Goal: Task Accomplishment & Management: Use online tool/utility

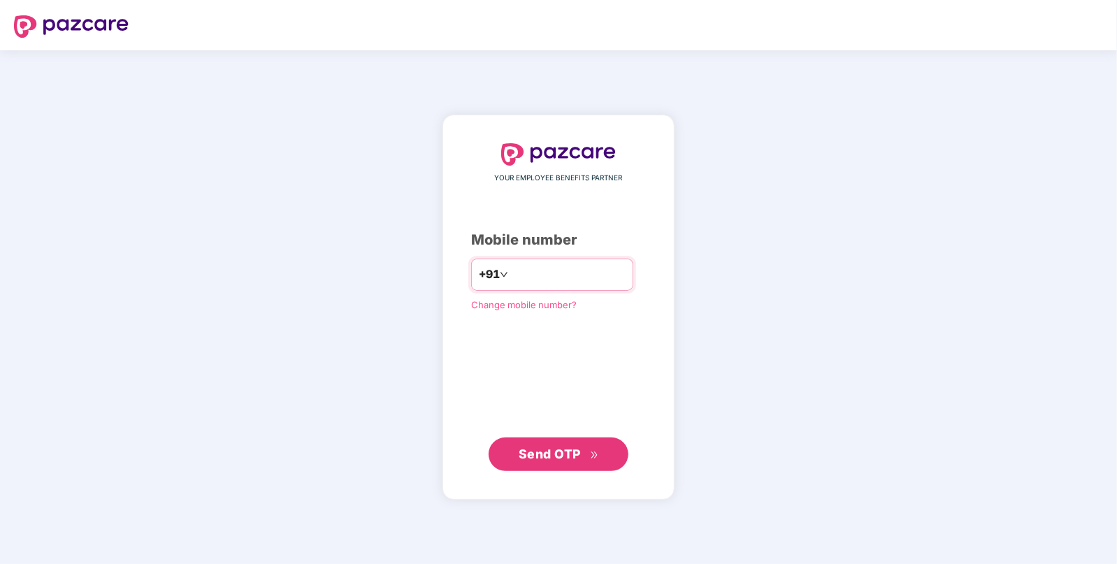
type input "**********"
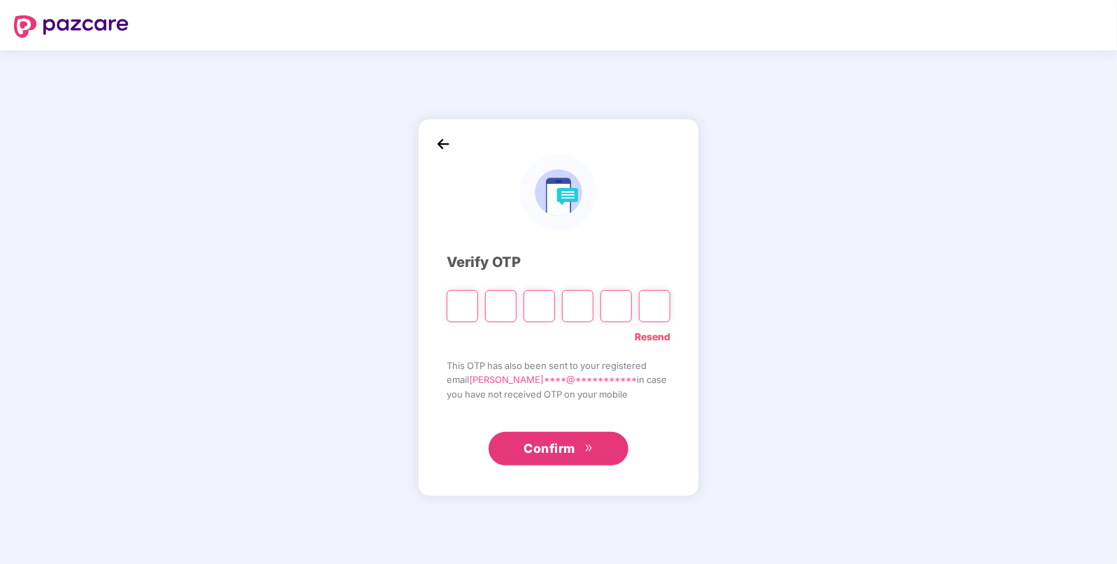
paste input "*"
type input "*"
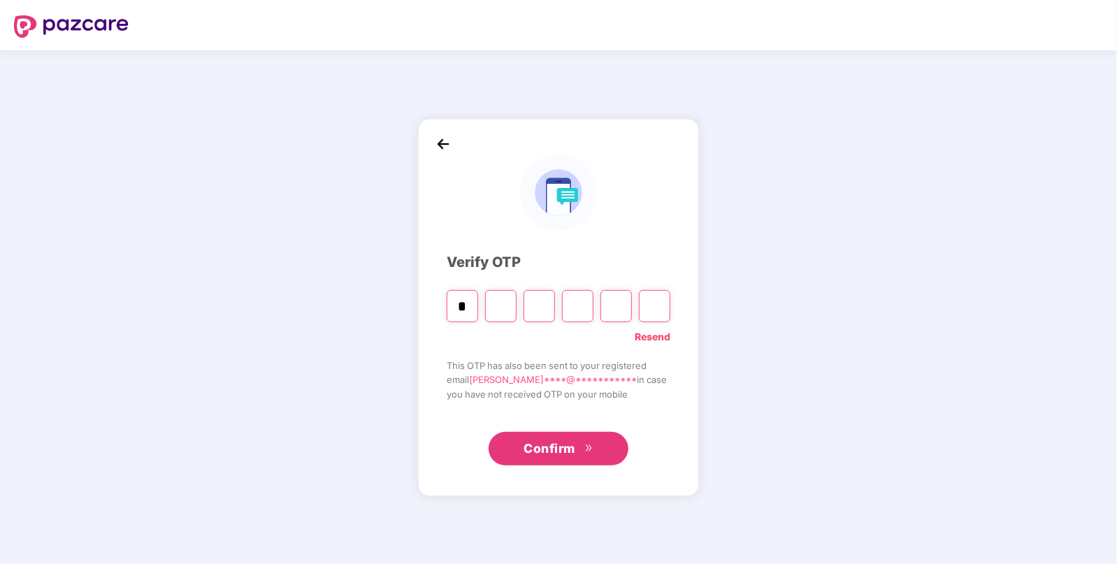
type input "*"
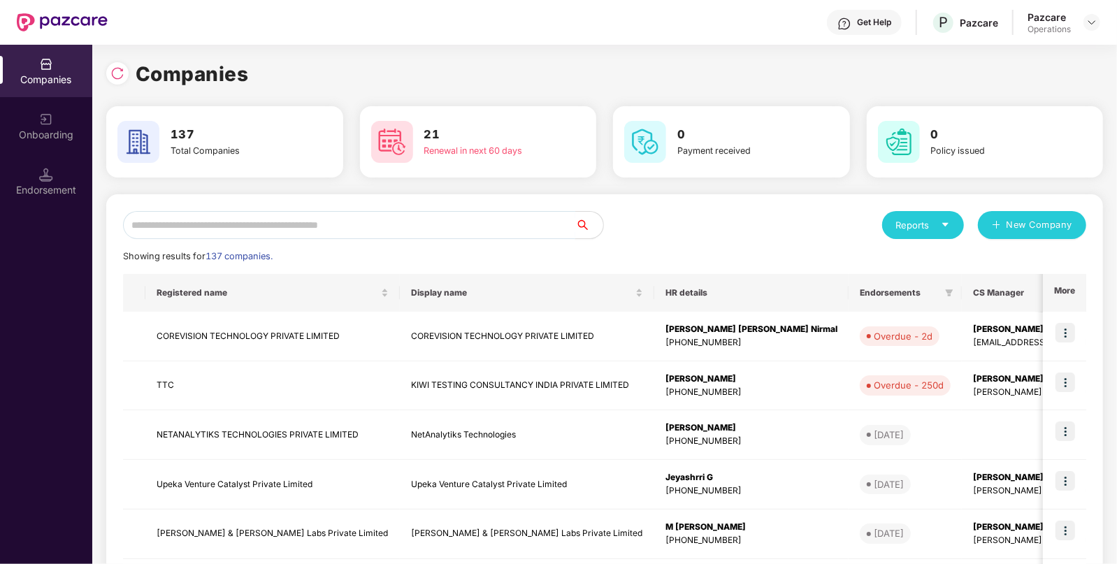
click at [346, 233] on input "text" at bounding box center [349, 225] width 452 height 28
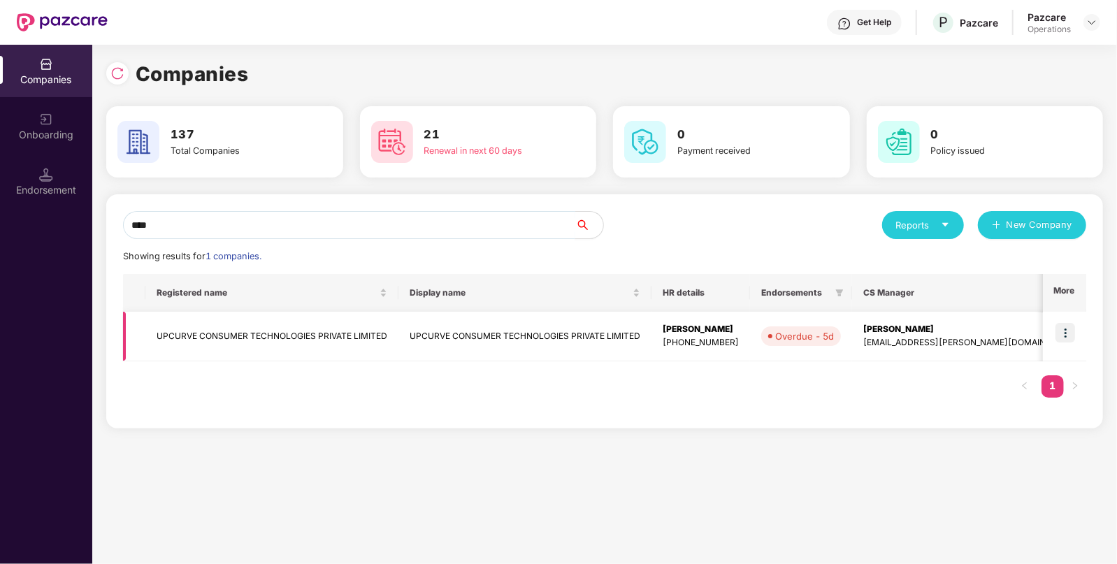
type input "****"
click at [358, 351] on td "UPCURVE CONSUMER TECHNOLOGIES PRIVATE LIMITED" at bounding box center [271, 337] width 253 height 50
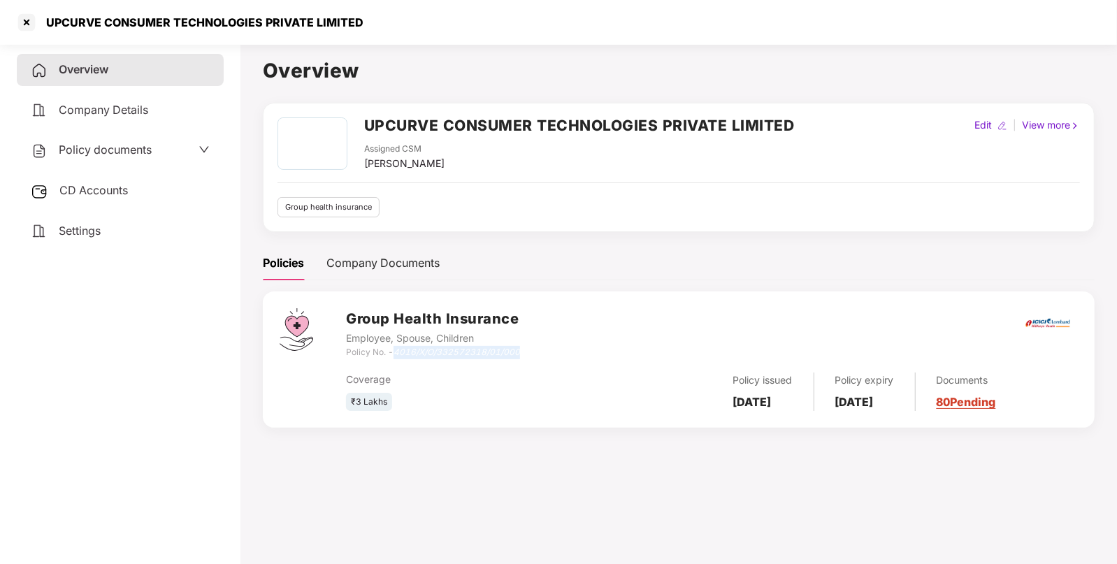
drag, startPoint x: 396, startPoint y: 355, endPoint x: 535, endPoint y: 349, distance: 139.2
click at [535, 349] on div "Group Health Insurance Employee, Spouse, Children Policy No. - 4016/X/O/3325723…" at bounding box center [712, 333] width 732 height 50
copy icon "4016/X/O/332572318/01/000"
click at [379, 131] on h2 "UPCURVE CONSUMER TECHNOLOGIES PRIVATE LIMITED" at bounding box center [579, 125] width 430 height 23
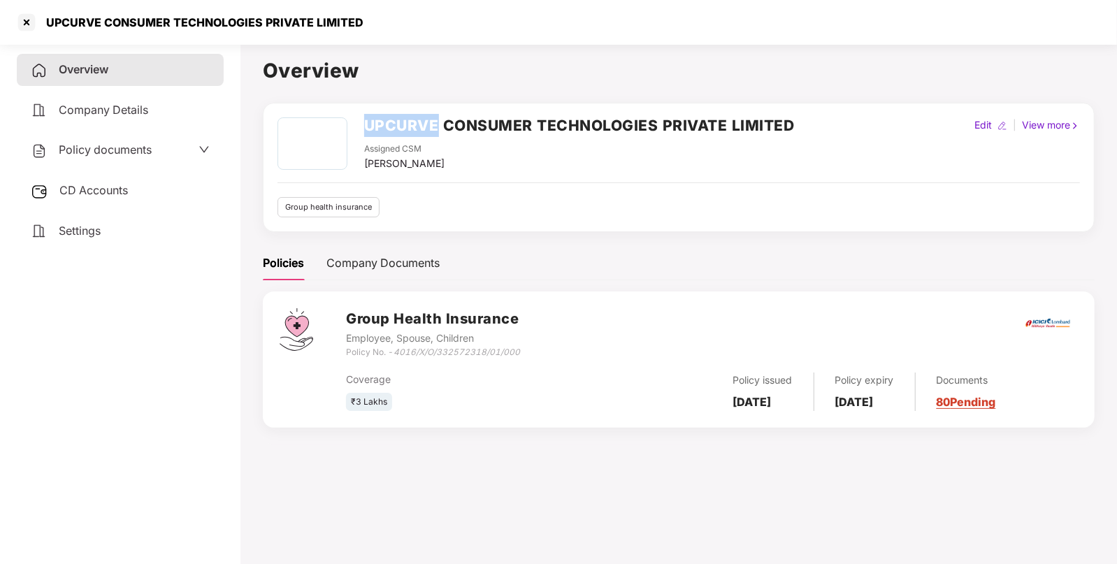
copy h2 "UPCURVE"
click at [17, 32] on div at bounding box center [26, 22] width 22 height 22
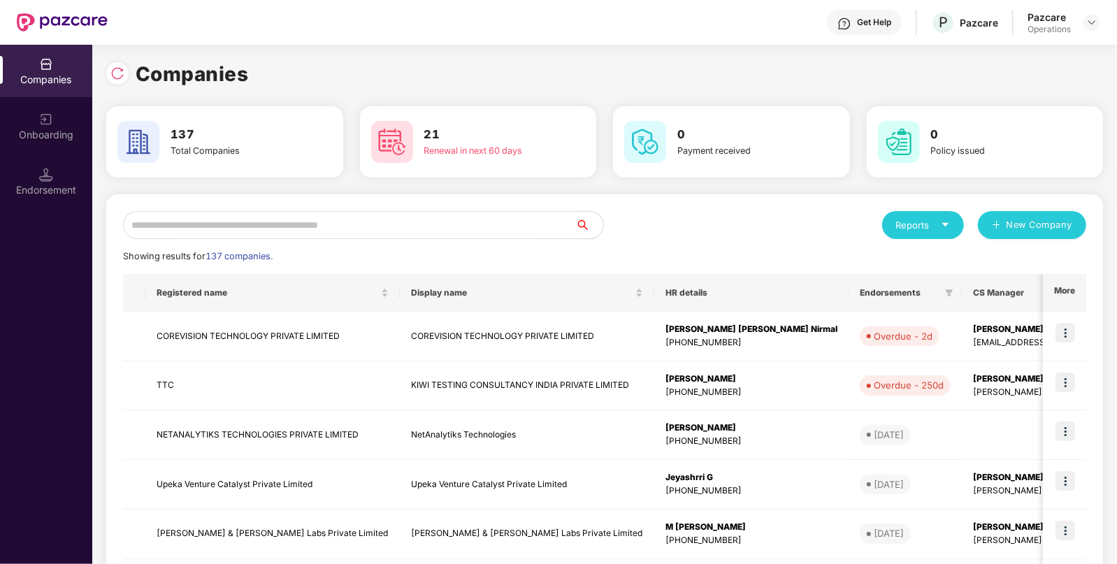
click at [191, 240] on div "Reports New Company Showing results for 137 companies. Registered name Display …" at bounding box center [604, 533] width 963 height 645
paste input "*******"
click at [242, 228] on input "text" at bounding box center [349, 225] width 452 height 28
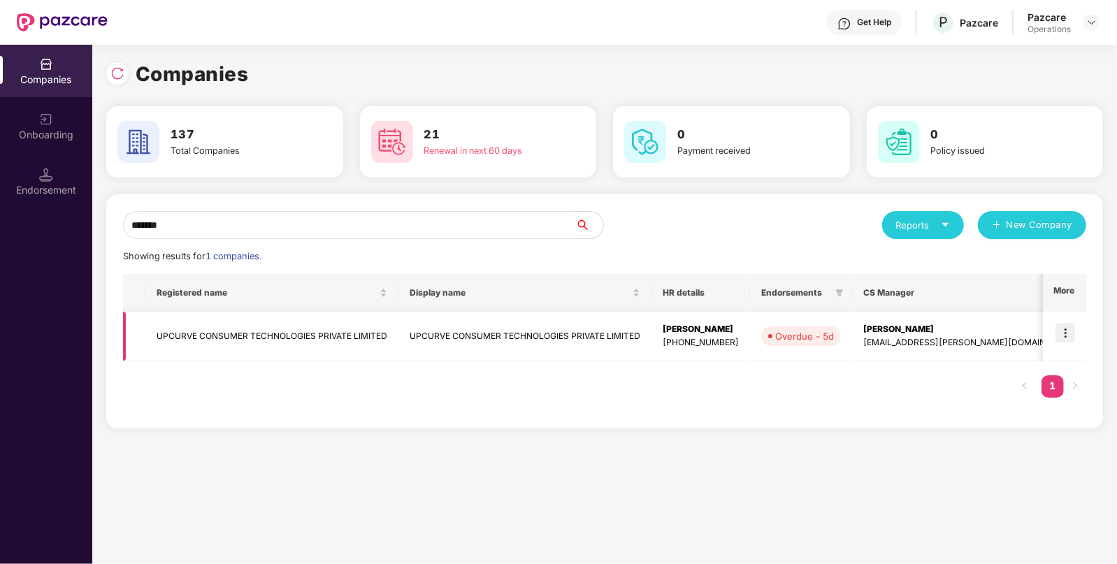
type input "*******"
click at [1064, 330] on img at bounding box center [1065, 333] width 20 height 20
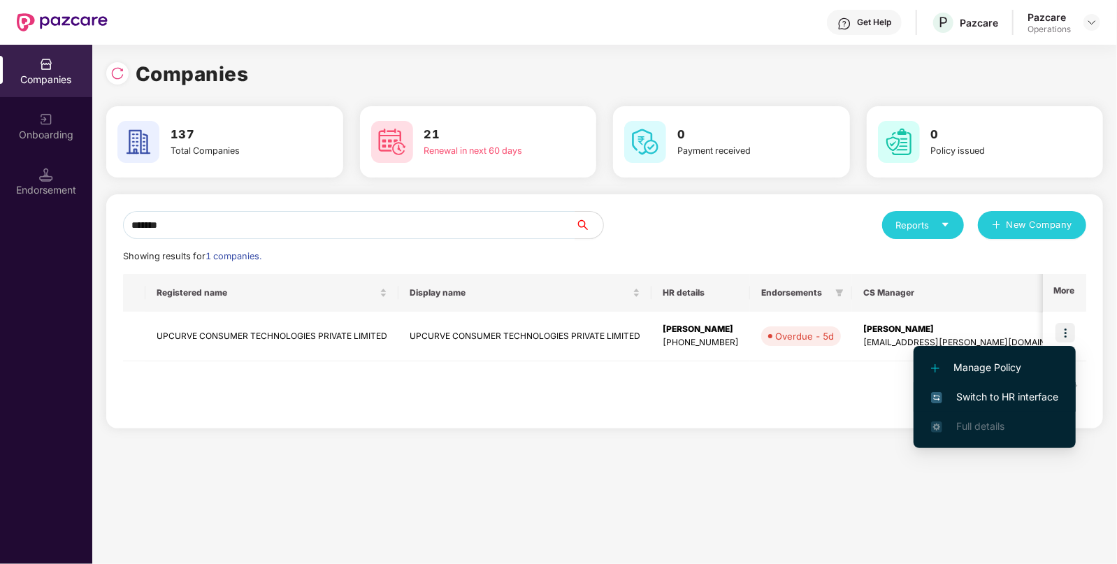
click at [982, 390] on span "Switch to HR interface" at bounding box center [994, 396] width 127 height 15
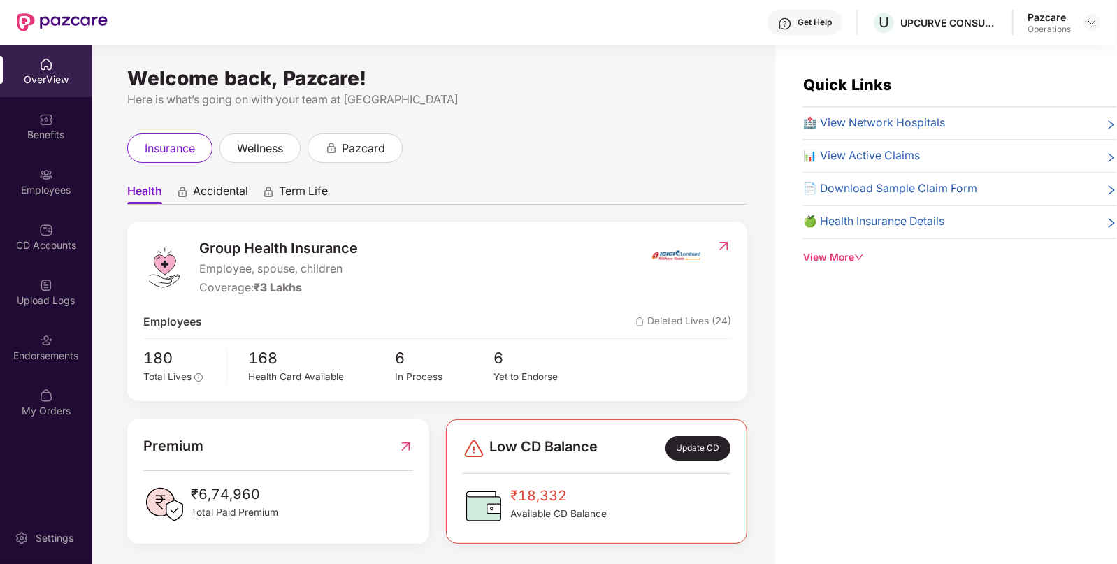
click at [20, 366] on div "Endorsements" at bounding box center [46, 347] width 92 height 52
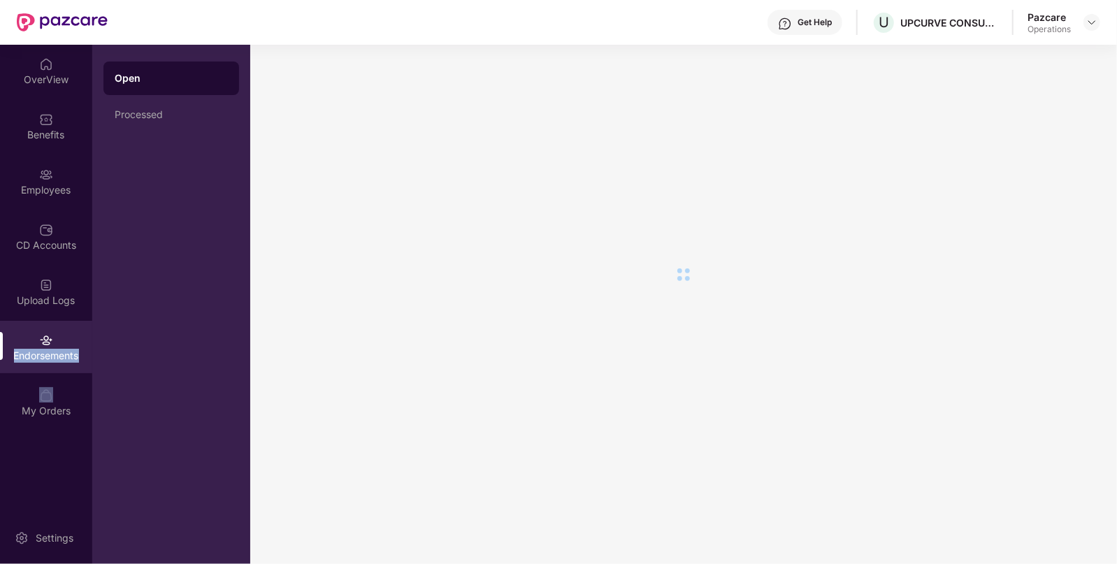
click at [20, 366] on div "Endorsements" at bounding box center [46, 347] width 92 height 52
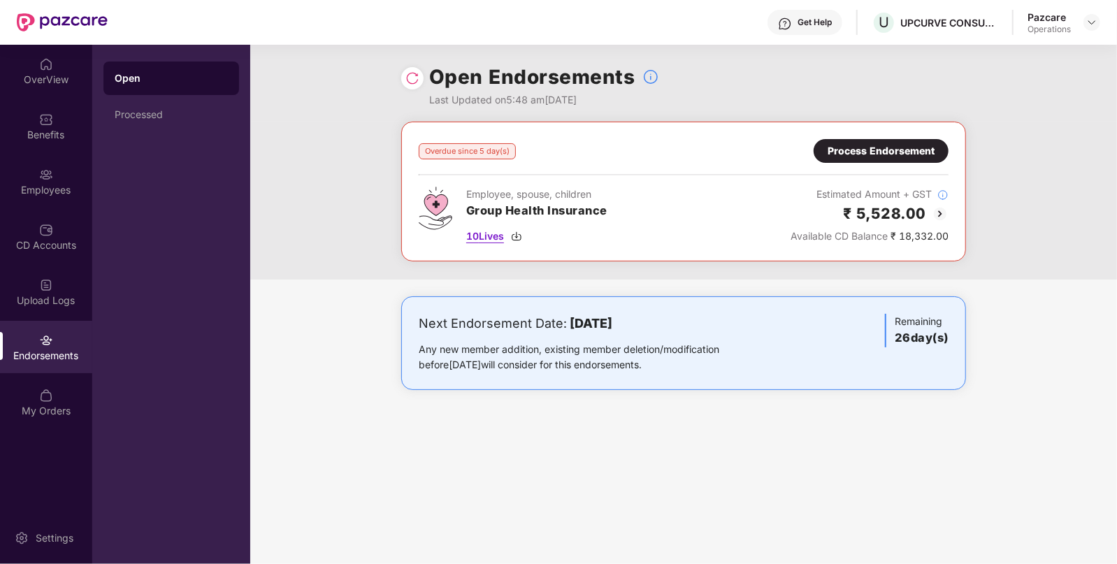
click at [519, 231] on img at bounding box center [516, 236] width 11 height 11
click at [894, 143] on div "Process Endorsement" at bounding box center [880, 150] width 107 height 15
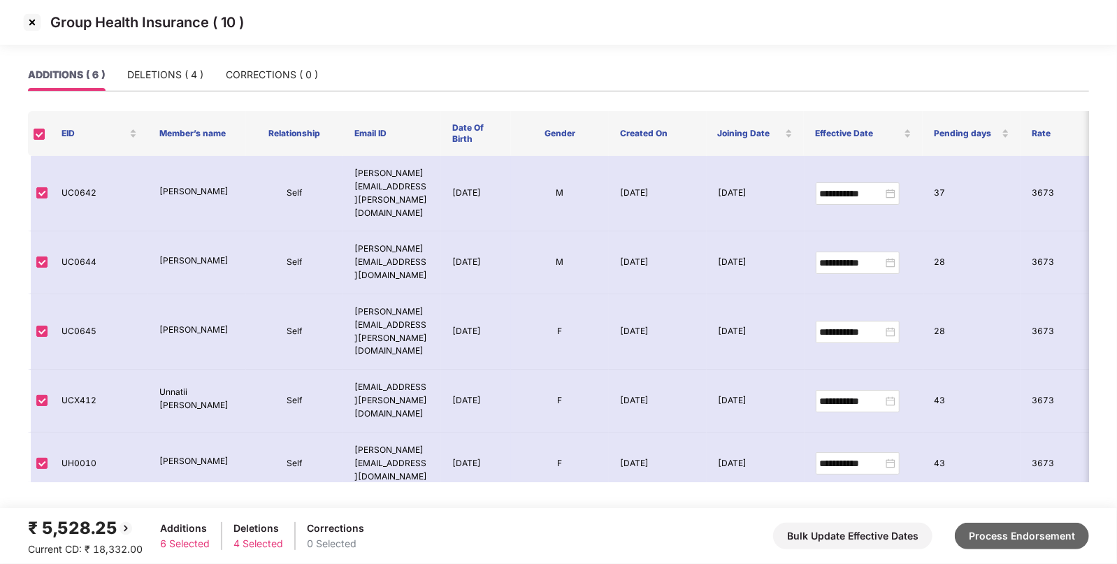
click at [983, 525] on button "Process Endorsement" at bounding box center [1022, 536] width 134 height 27
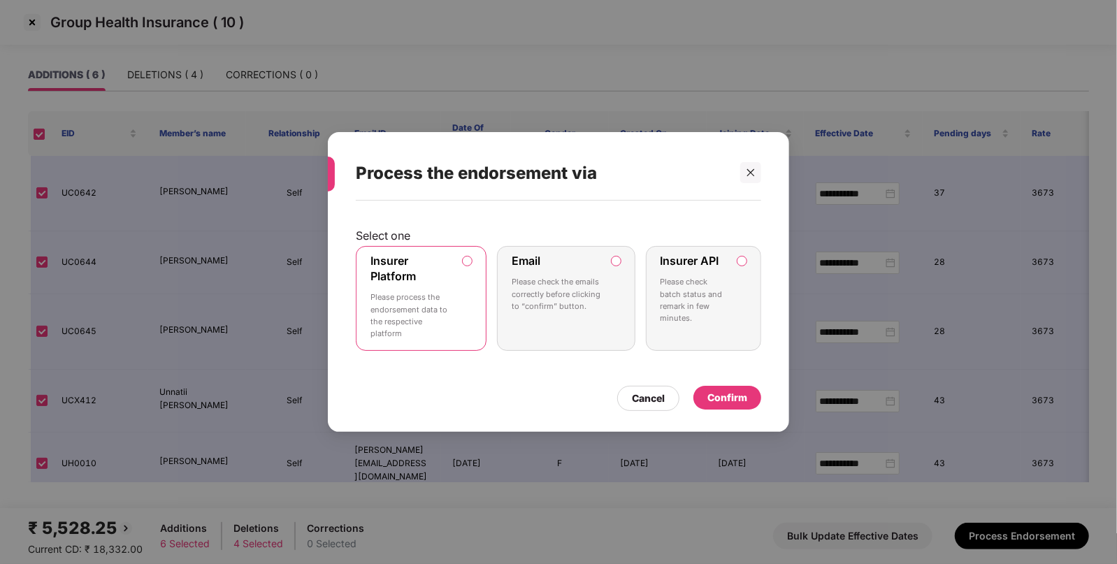
click at [741, 402] on div "Confirm" at bounding box center [727, 397] width 40 height 15
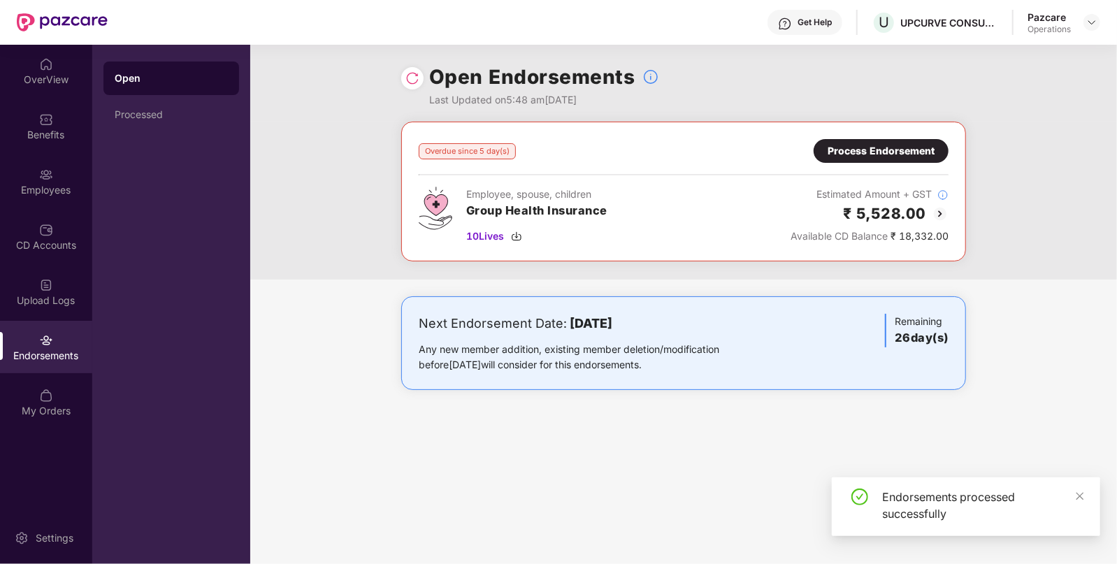
click at [412, 78] on img at bounding box center [412, 78] width 14 height 14
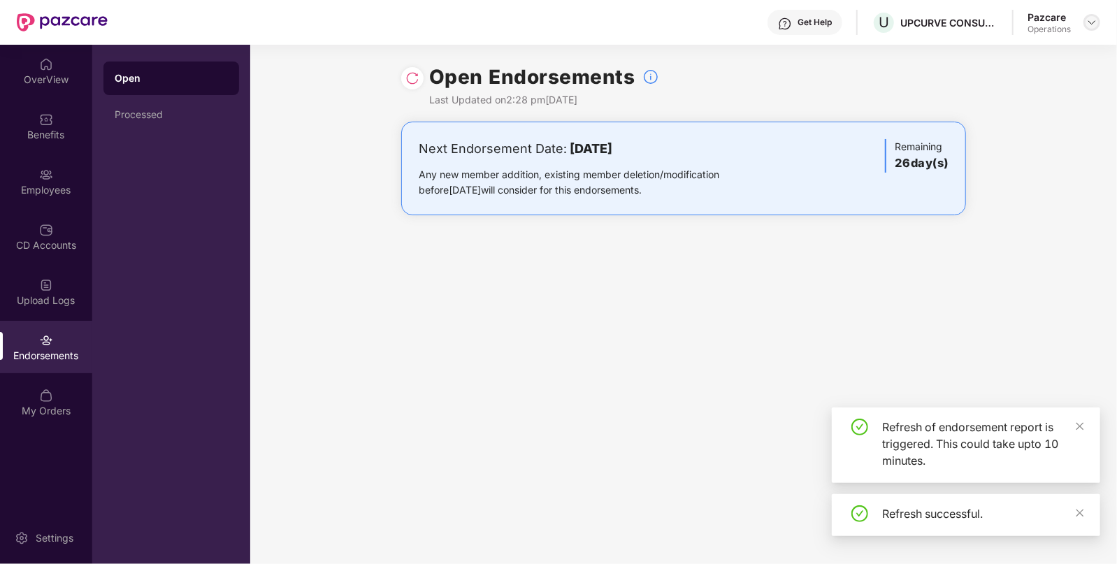
click at [1092, 20] on img at bounding box center [1091, 22] width 11 height 11
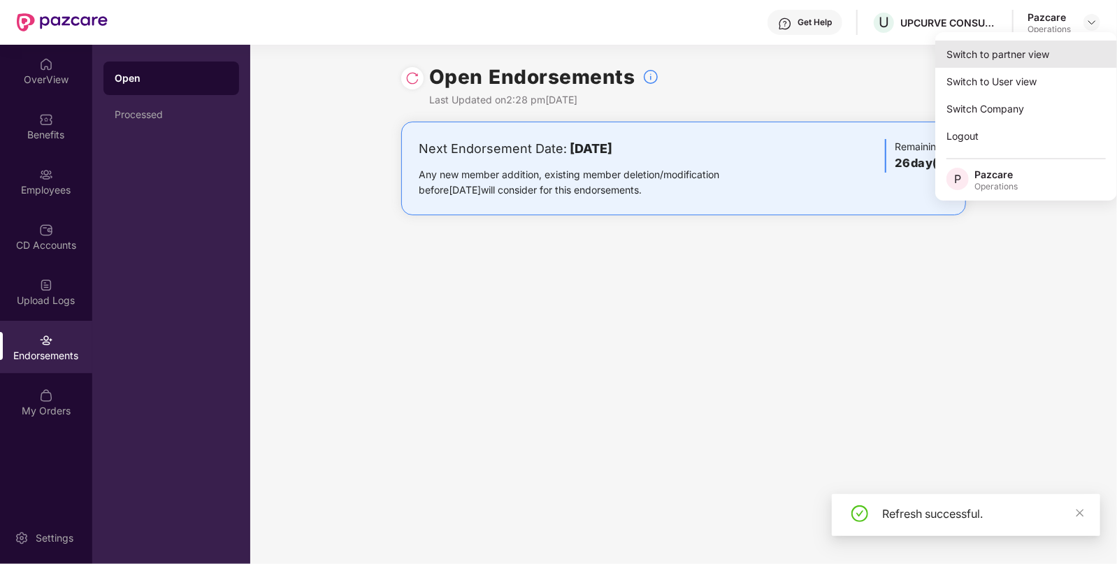
click at [1021, 48] on div "Switch to partner view" at bounding box center [1026, 54] width 182 height 27
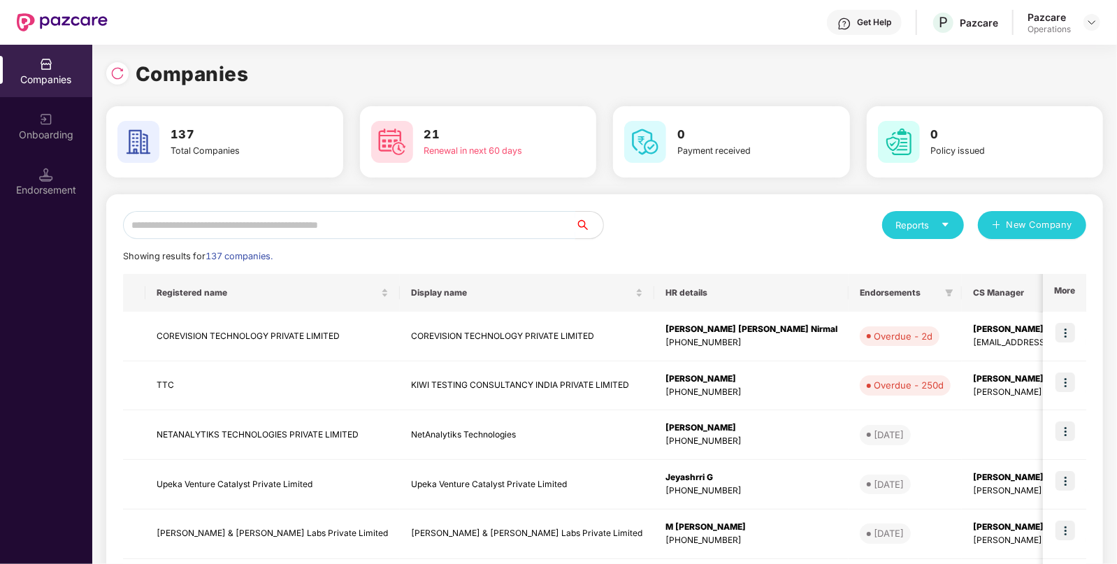
click at [317, 227] on input "text" at bounding box center [349, 225] width 452 height 28
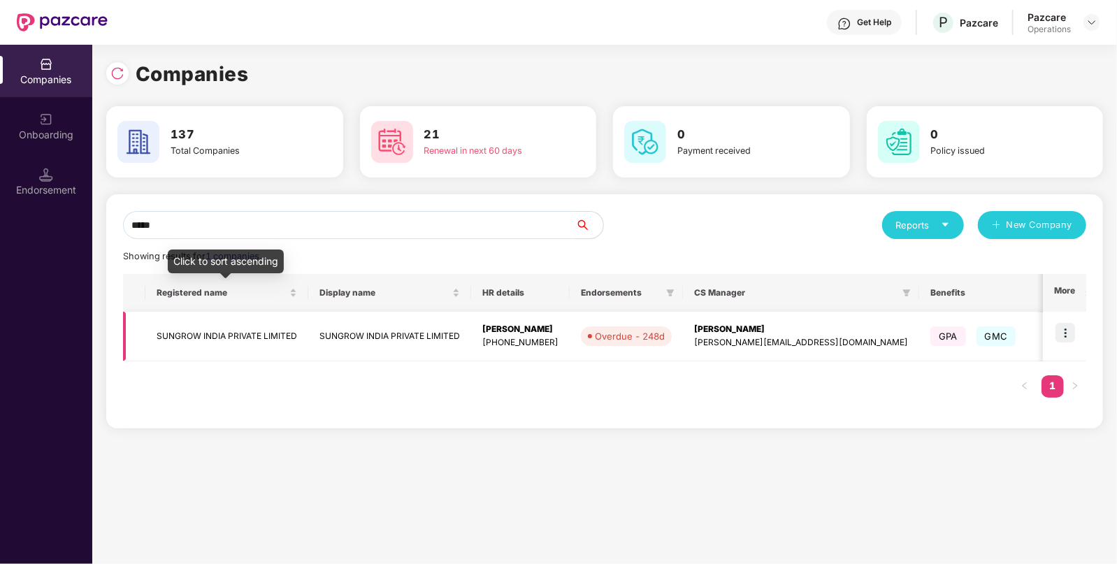
type input "*****"
click at [248, 330] on td "SUNGROW INDIA PRIVATE LIMITED" at bounding box center [226, 337] width 163 height 50
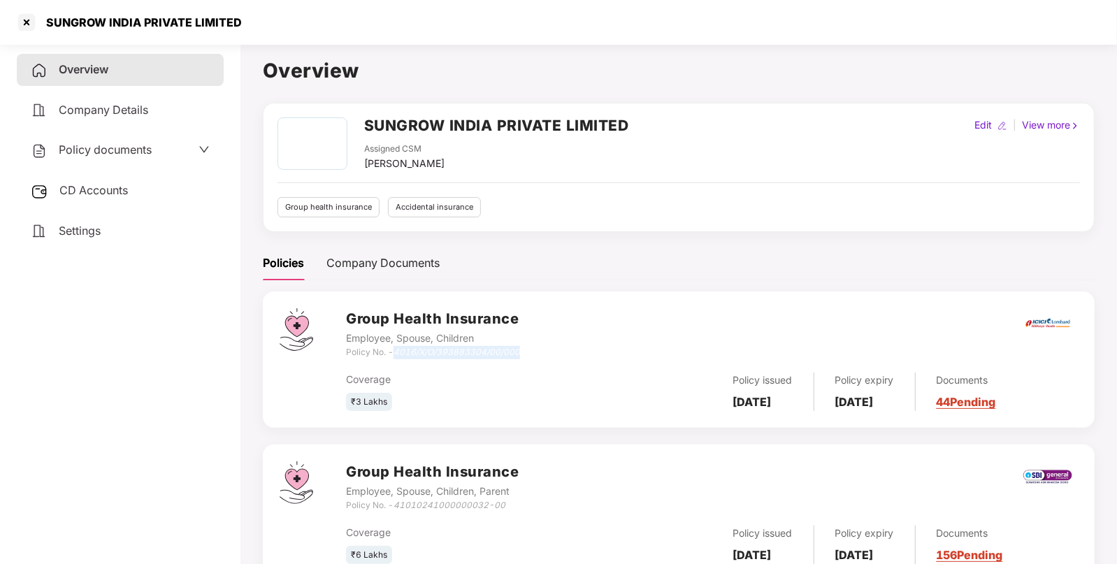
drag, startPoint x: 396, startPoint y: 351, endPoint x: 520, endPoint y: 353, distance: 124.4
click at [520, 353] on icon "4016/X/O/393883304/00/000" at bounding box center [456, 352] width 126 height 10
copy icon "4016/X/O/393883304/00/000"
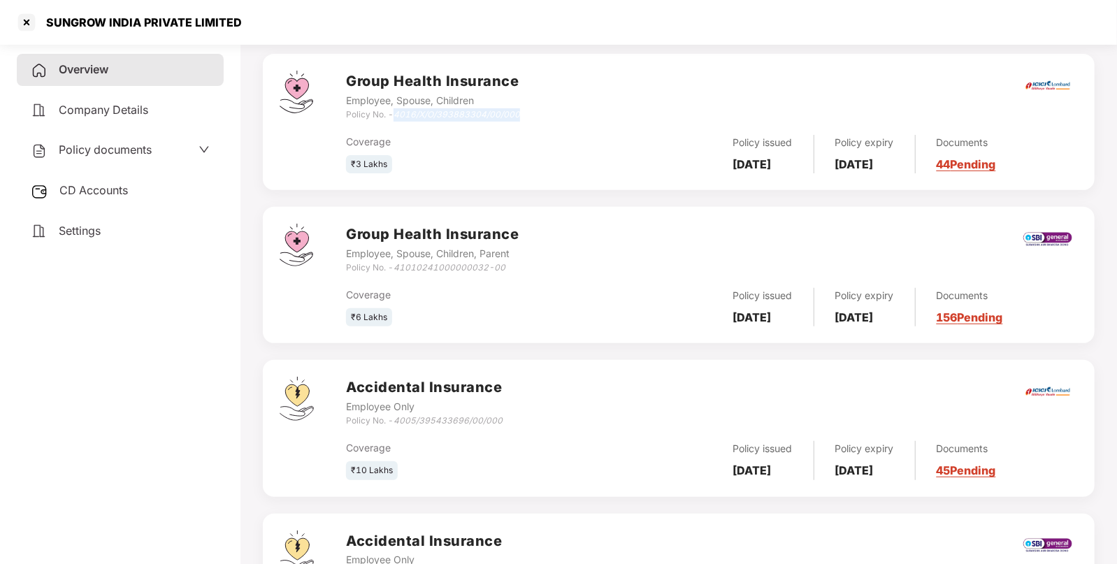
scroll to position [274, 0]
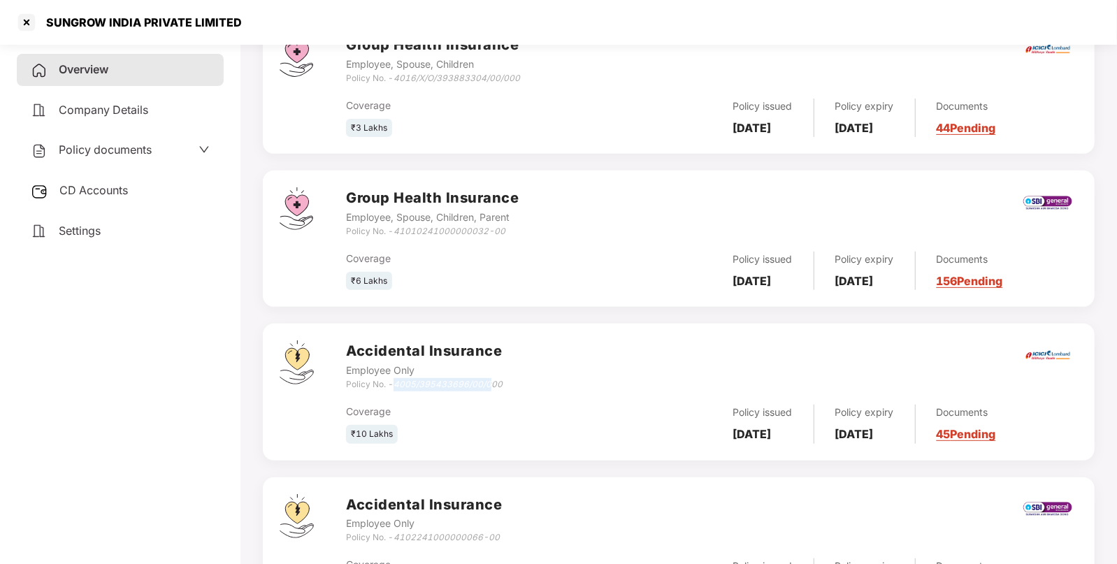
drag, startPoint x: 394, startPoint y: 383, endPoint x: 490, endPoint y: 380, distance: 95.8
click at [490, 380] on div "Policy No. - 4005/395433696/00/000" at bounding box center [424, 384] width 157 height 13
click at [404, 381] on icon "4005/395433696/00/000" at bounding box center [447, 384] width 109 height 10
drag, startPoint x: 398, startPoint y: 382, endPoint x: 516, endPoint y: 379, distance: 118.1
click at [516, 379] on div "Accidental Insurance Employee Only Policy No. - 4005/395433696/00/000" at bounding box center [712, 365] width 732 height 50
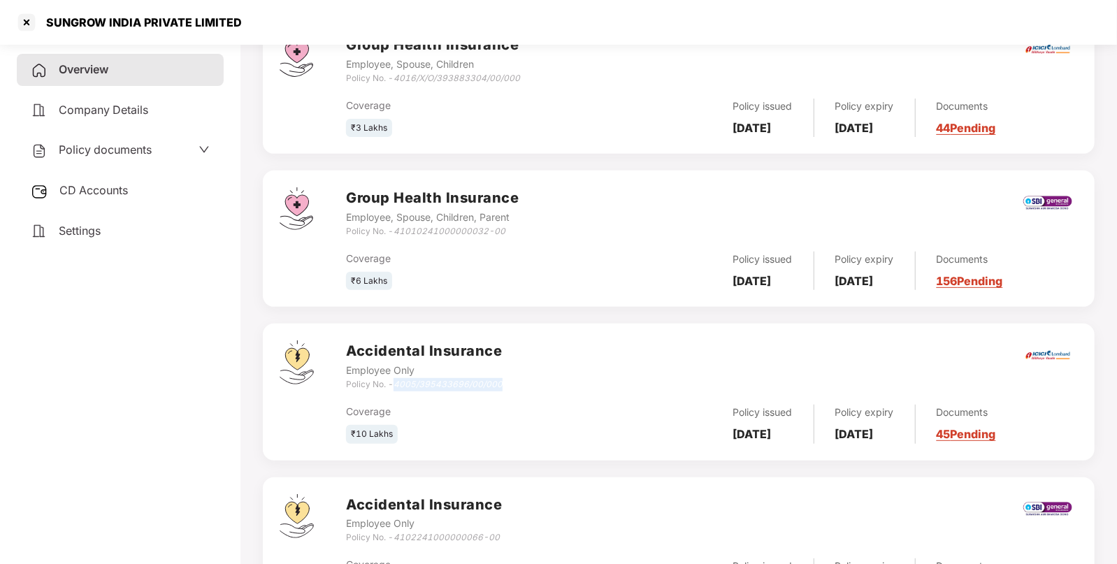
copy icon "4005/395433696/00/000"
click at [27, 29] on div at bounding box center [26, 22] width 22 height 22
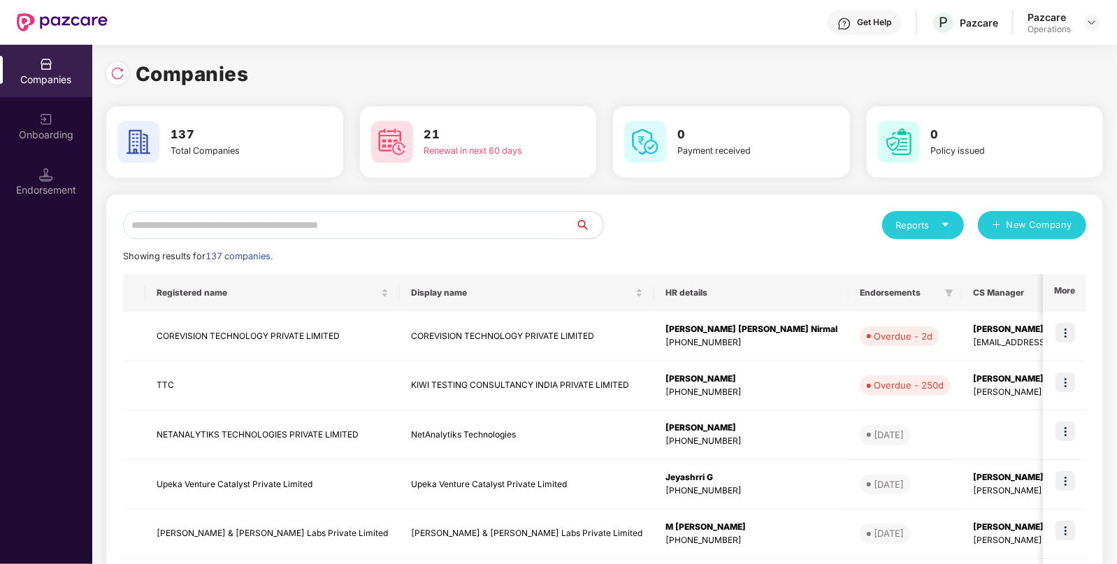
click at [283, 223] on input "text" at bounding box center [349, 225] width 452 height 28
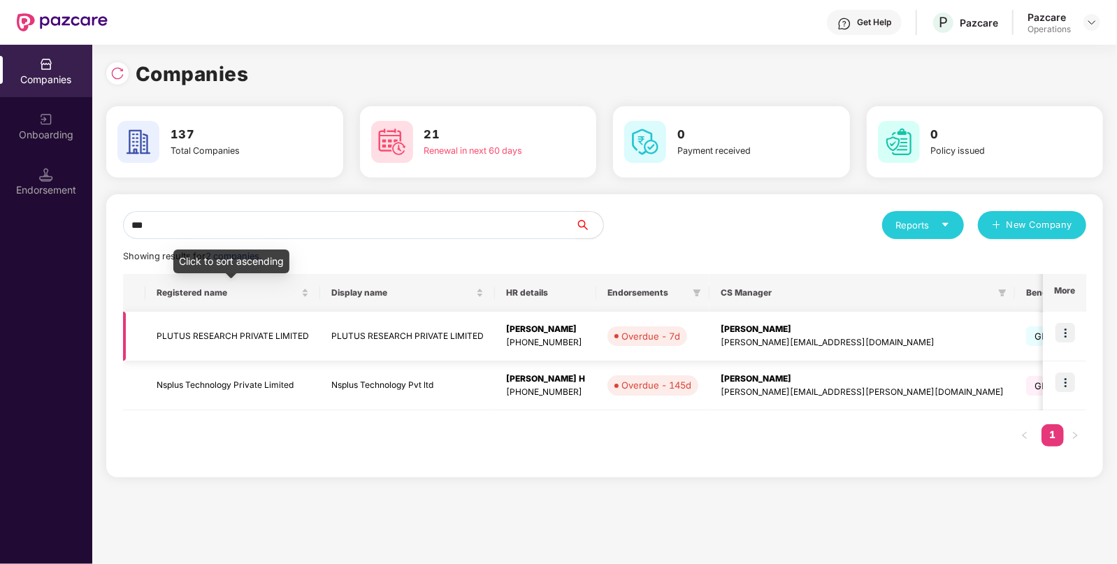
type input "***"
click at [252, 321] on td "PLUTUS RESEARCH PRIVATE LIMITED" at bounding box center [232, 337] width 175 height 50
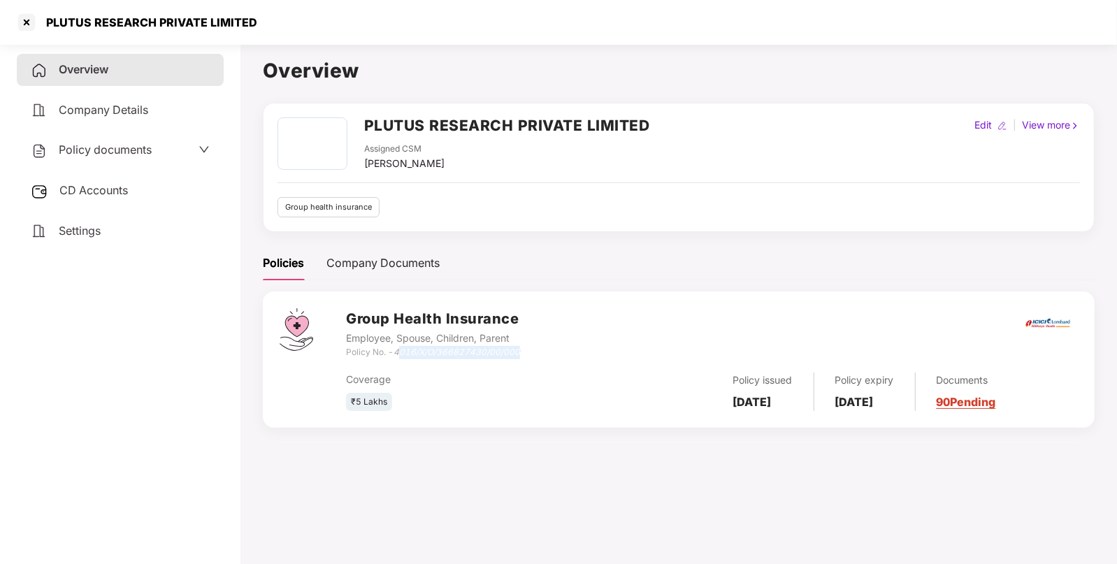
drag, startPoint x: 398, startPoint y: 353, endPoint x: 523, endPoint y: 356, distance: 125.1
click at [523, 356] on div "Group Health Insurance Employee, Spouse, Children, Parent Policy No. - 4016/X/O…" at bounding box center [712, 333] width 732 height 50
click at [395, 352] on icon "4016/X/O/366827430/00/000" at bounding box center [456, 352] width 126 height 10
drag, startPoint x: 398, startPoint y: 352, endPoint x: 522, endPoint y: 356, distance: 124.5
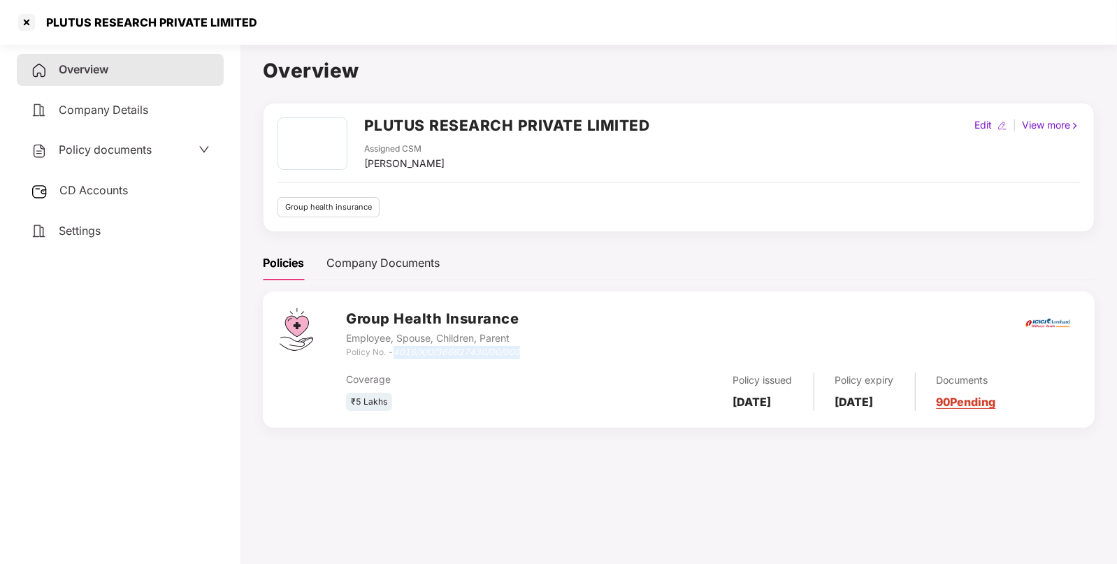
click at [522, 356] on div "Group Health Insurance Employee, Spouse, Children, Parent Policy No. - 4016/X/O…" at bounding box center [712, 333] width 732 height 50
copy icon "4016/X/O/366827430/00/000"
click at [384, 133] on h2 "PLUTUS RESEARCH PRIVATE LIMITED" at bounding box center [507, 125] width 286 height 23
copy h2 "PLUTUS"
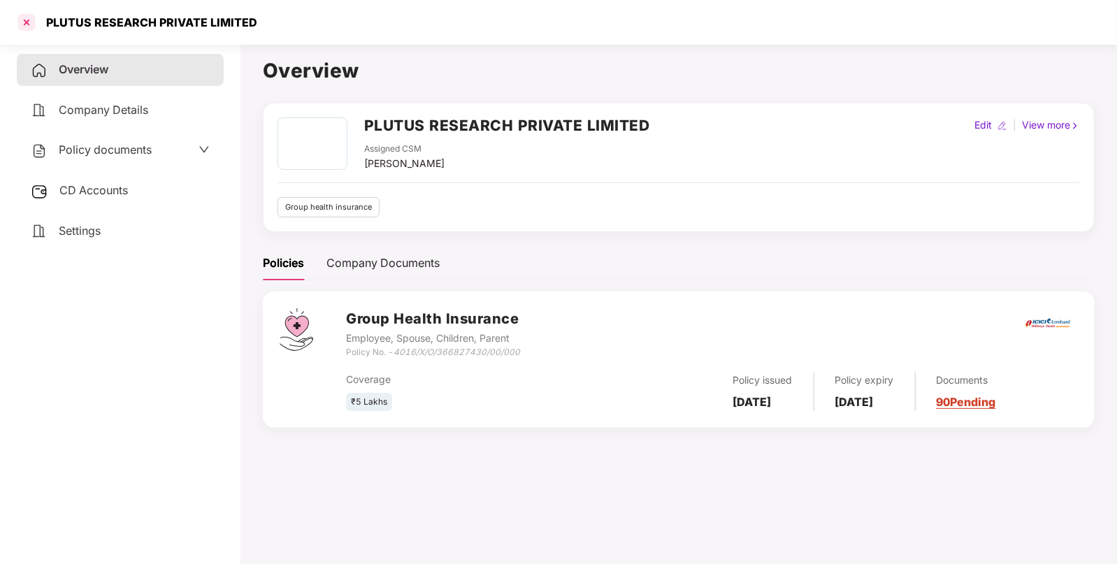
click at [27, 21] on div at bounding box center [26, 22] width 22 height 22
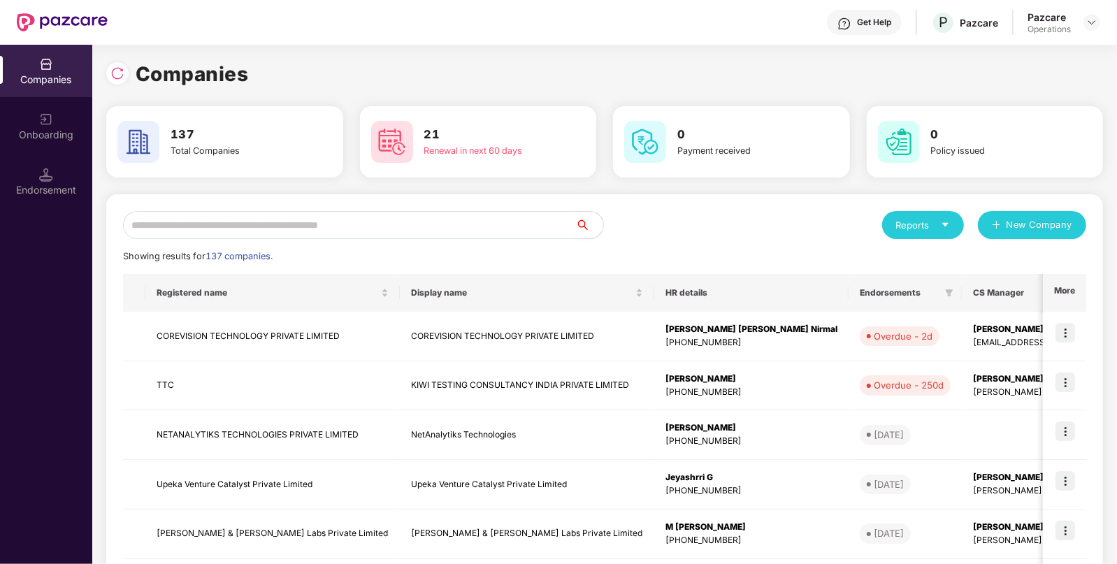
click at [364, 226] on input "text" at bounding box center [349, 225] width 452 height 28
paste input "******"
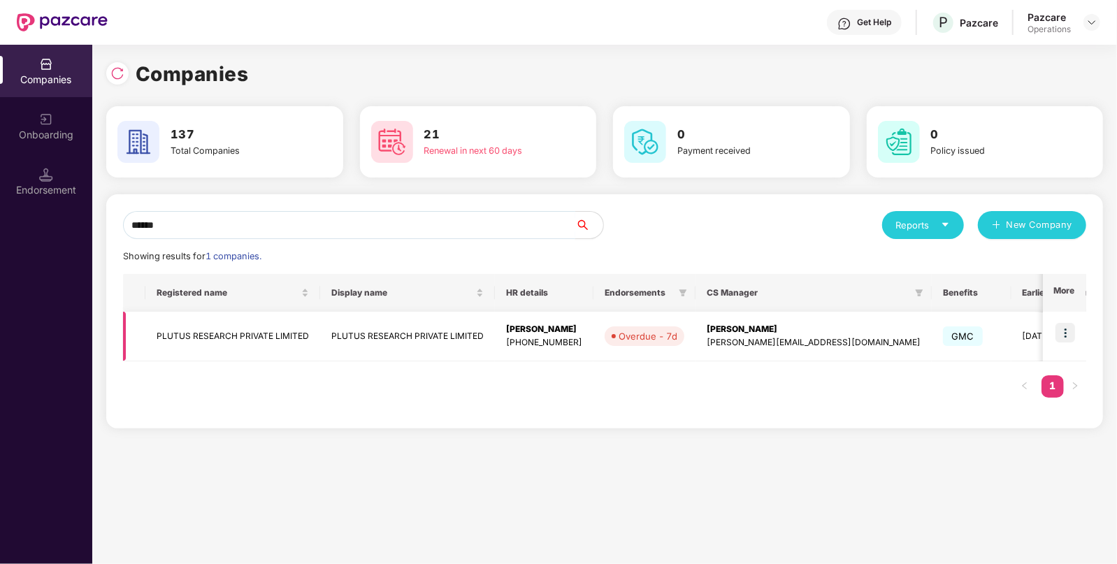
type input "******"
click at [1063, 337] on img at bounding box center [1065, 333] width 20 height 20
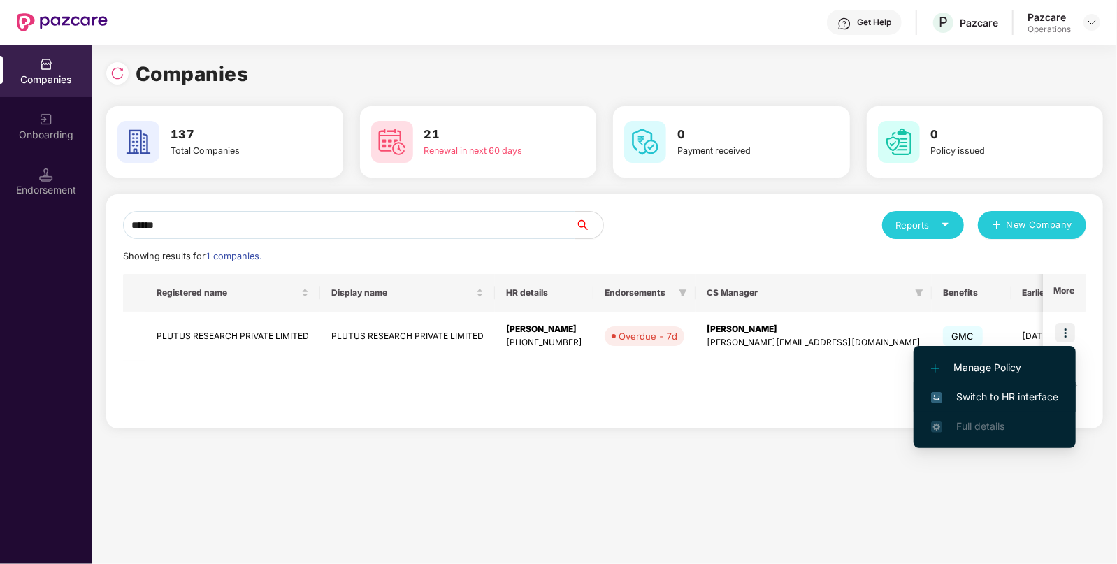
click at [957, 400] on span "Switch to HR interface" at bounding box center [994, 396] width 127 height 15
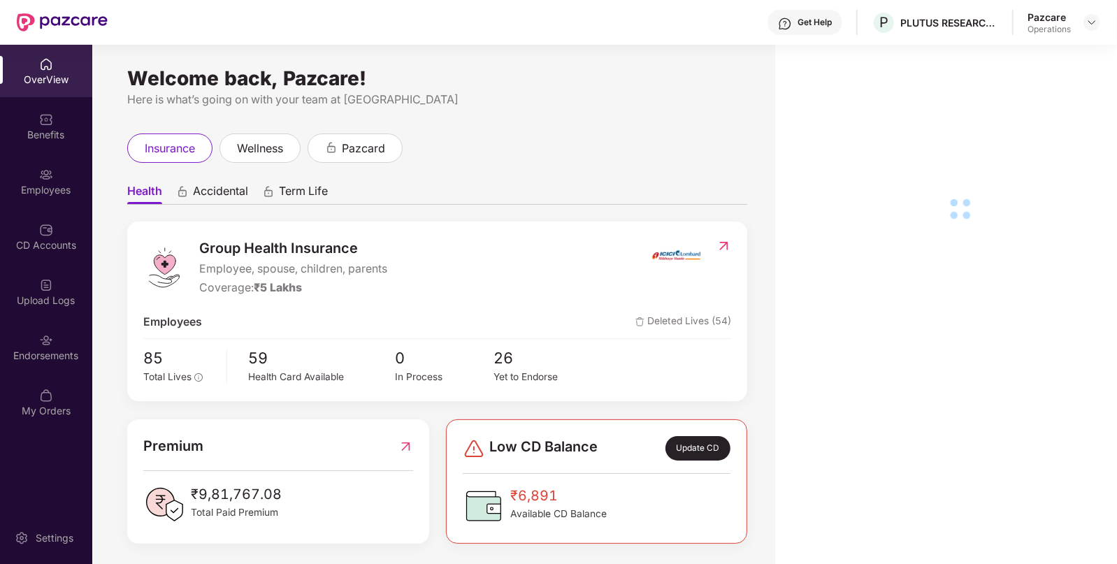
click at [39, 336] on img at bounding box center [46, 340] width 14 height 14
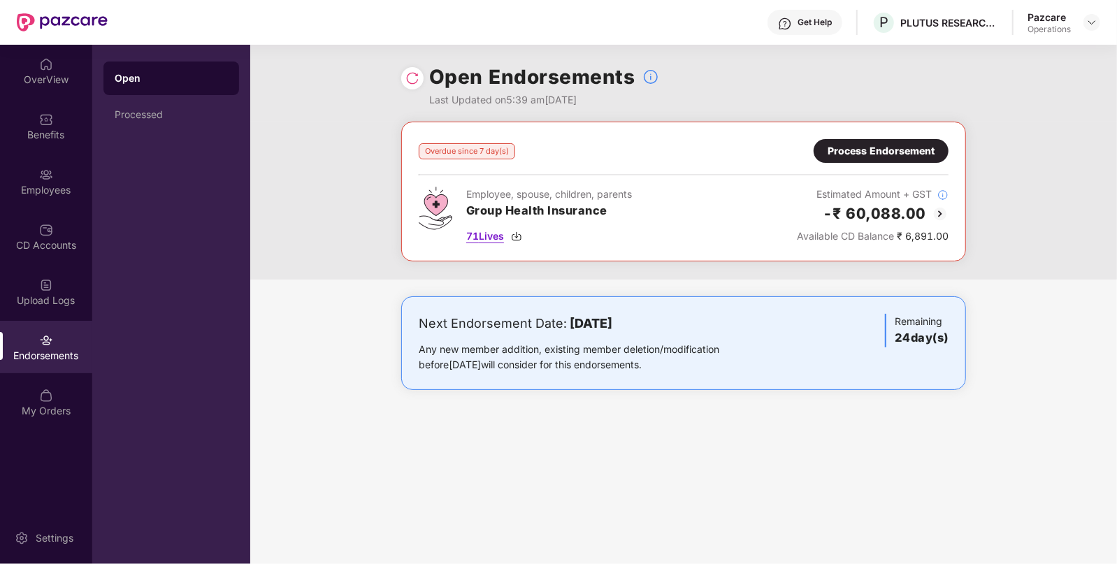
click at [515, 240] on img at bounding box center [516, 236] width 11 height 11
click at [893, 153] on div "Process Endorsement" at bounding box center [880, 150] width 107 height 15
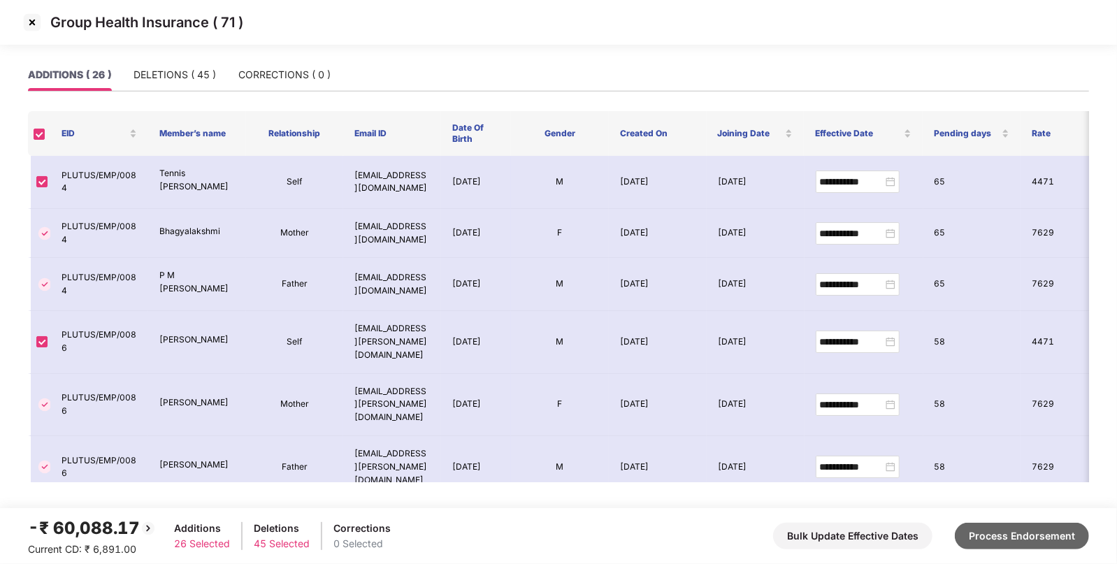
click at [1015, 548] on button "Process Endorsement" at bounding box center [1022, 536] width 134 height 27
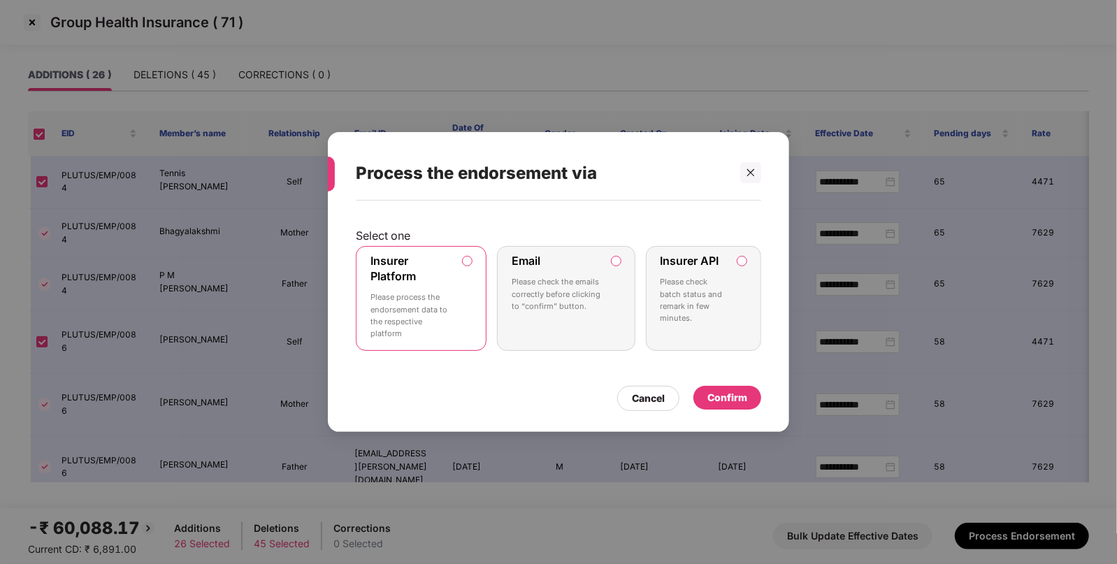
click at [723, 398] on div "Confirm" at bounding box center [727, 397] width 40 height 15
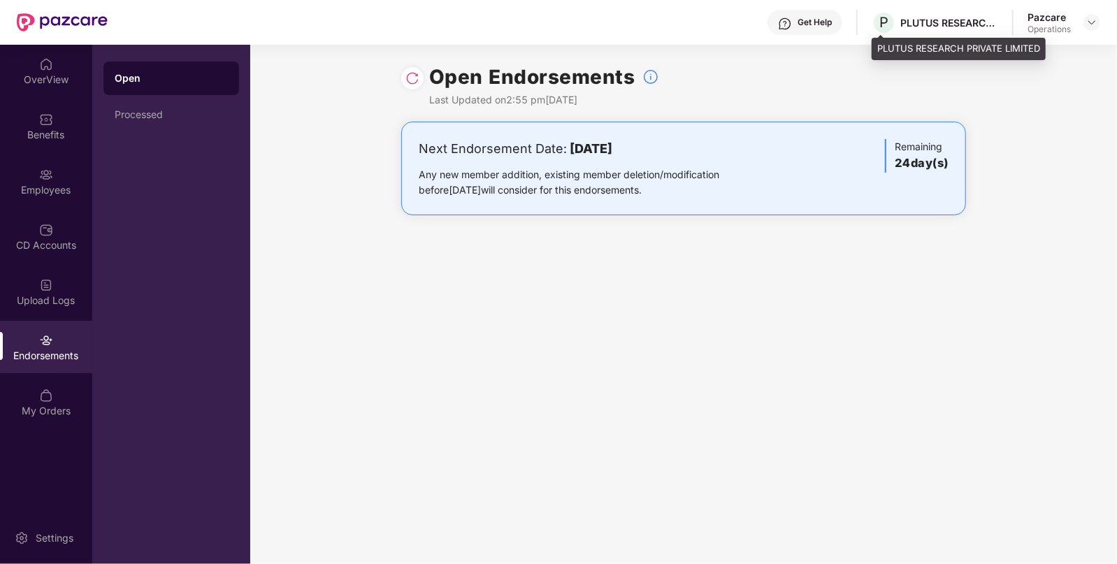
click at [919, 16] on div "PLUTUS RESEARCH PRIVATE LIMITED" at bounding box center [949, 22] width 98 height 13
copy div "PLUTUS"
click at [919, 16] on div "PLUTUS RESEARCH PRIVATE LIMITED" at bounding box center [949, 22] width 98 height 13
click at [1093, 15] on div at bounding box center [1091, 22] width 17 height 17
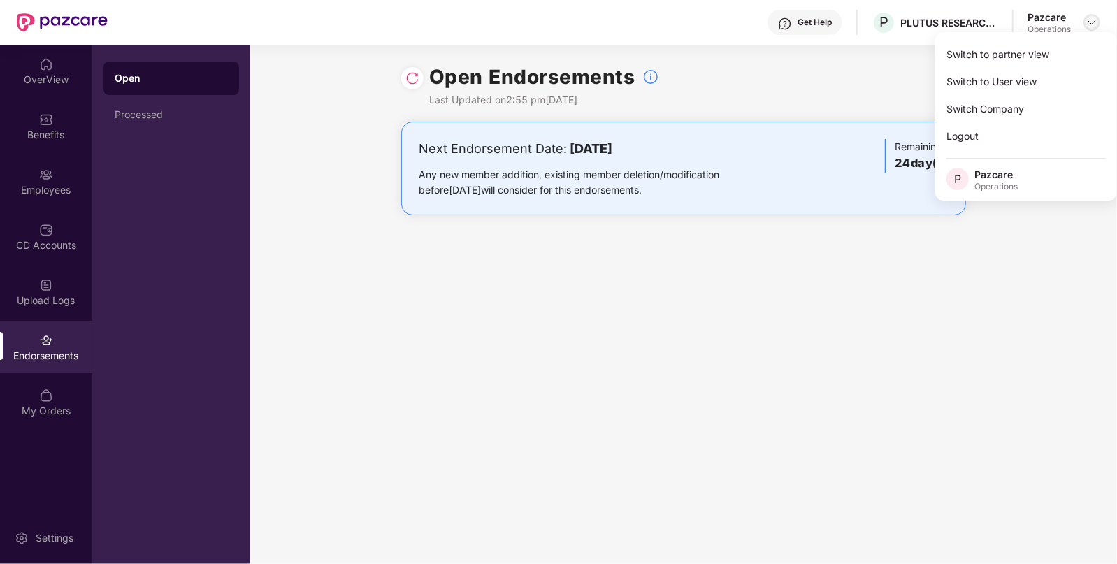
click at [1093, 15] on div at bounding box center [1091, 22] width 17 height 17
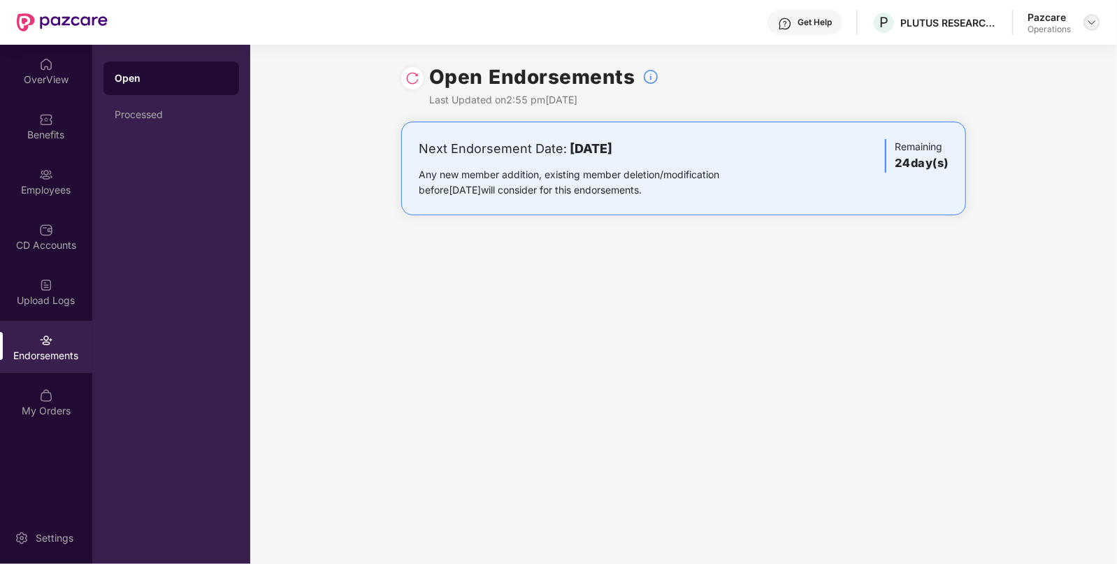
click at [1091, 23] on img at bounding box center [1091, 22] width 11 height 11
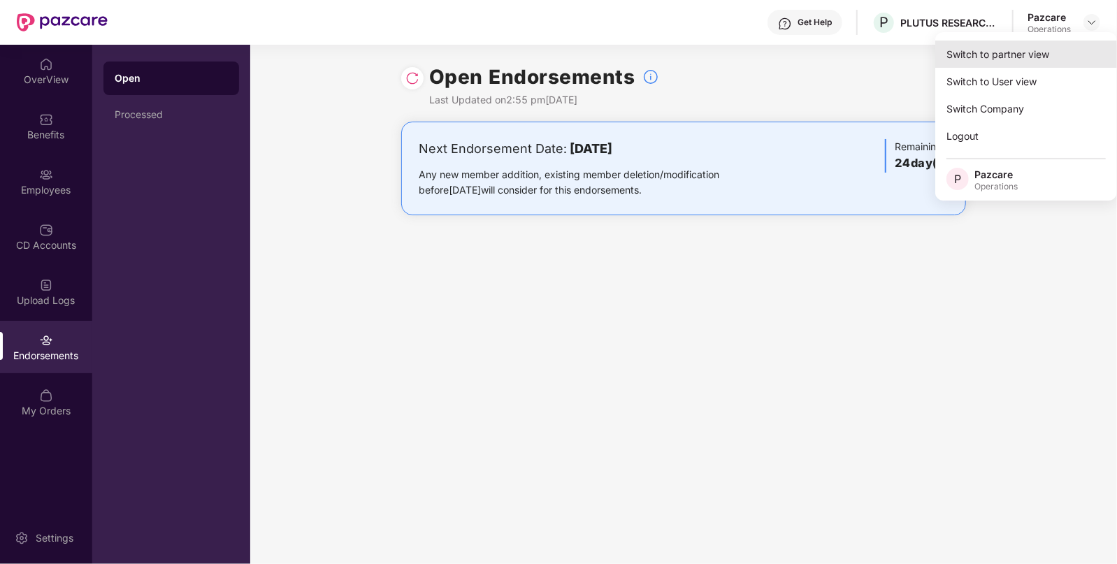
click at [1006, 48] on div "Switch to partner view" at bounding box center [1026, 54] width 182 height 27
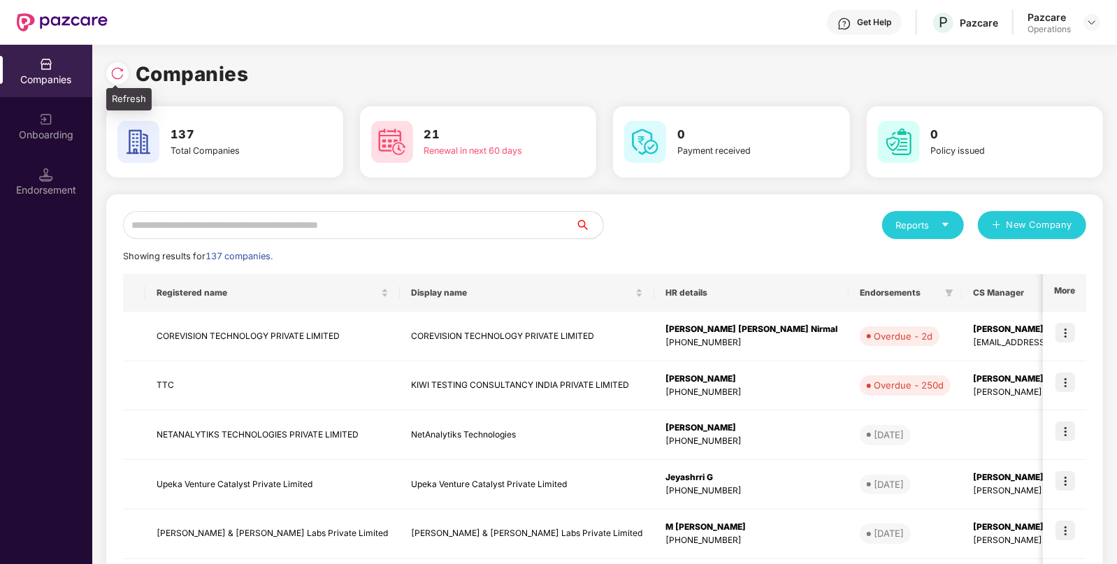
click at [120, 69] on img at bounding box center [117, 73] width 14 height 14
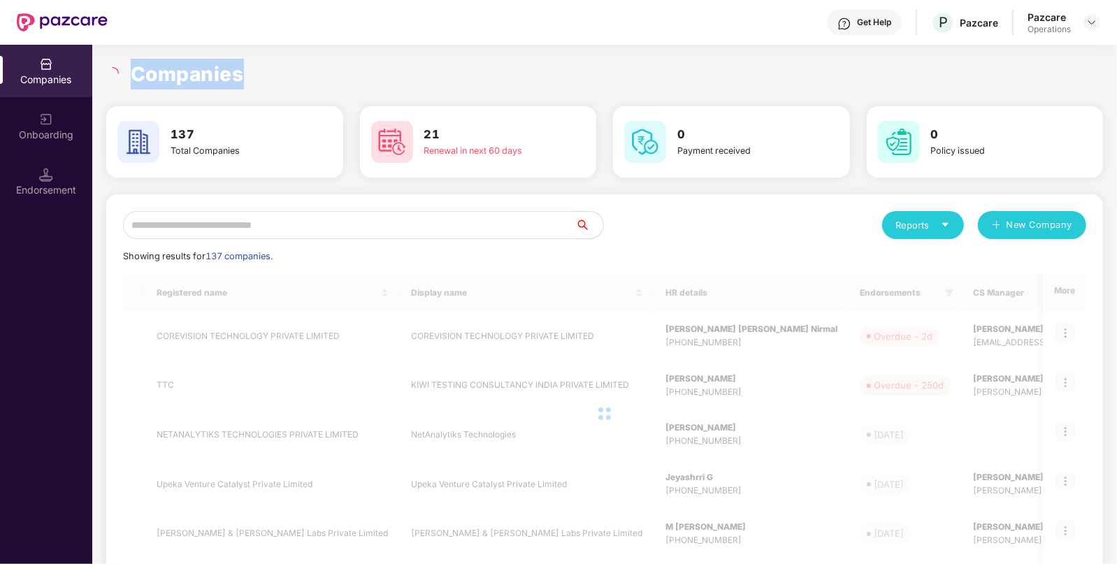
click at [120, 69] on div at bounding box center [114, 73] width 16 height 13
